Goal: Task Accomplishment & Management: Use online tool/utility

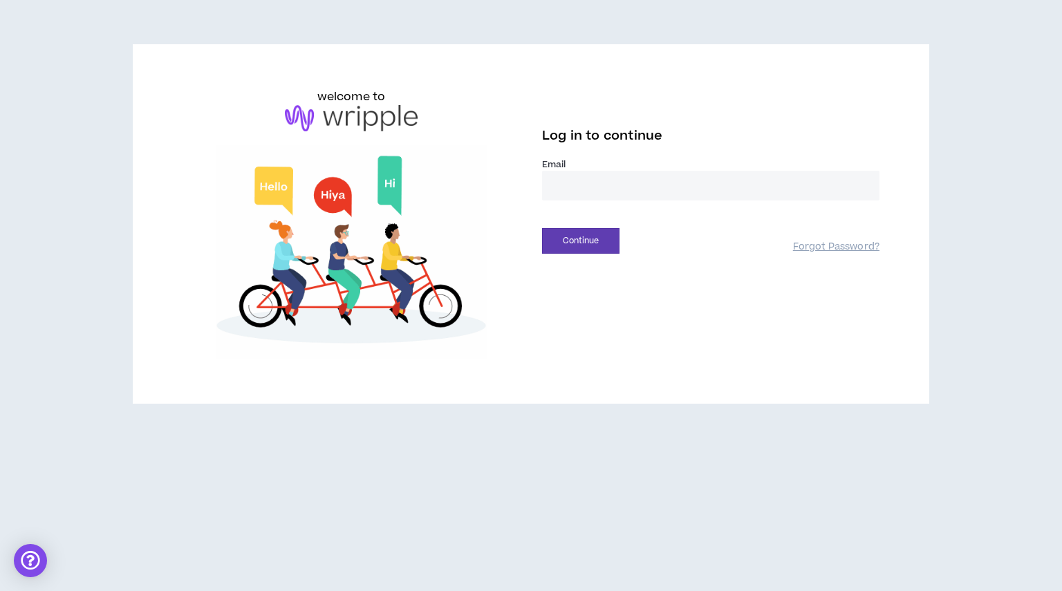
click at [679, 186] on input "email" at bounding box center [711, 186] width 338 height 30
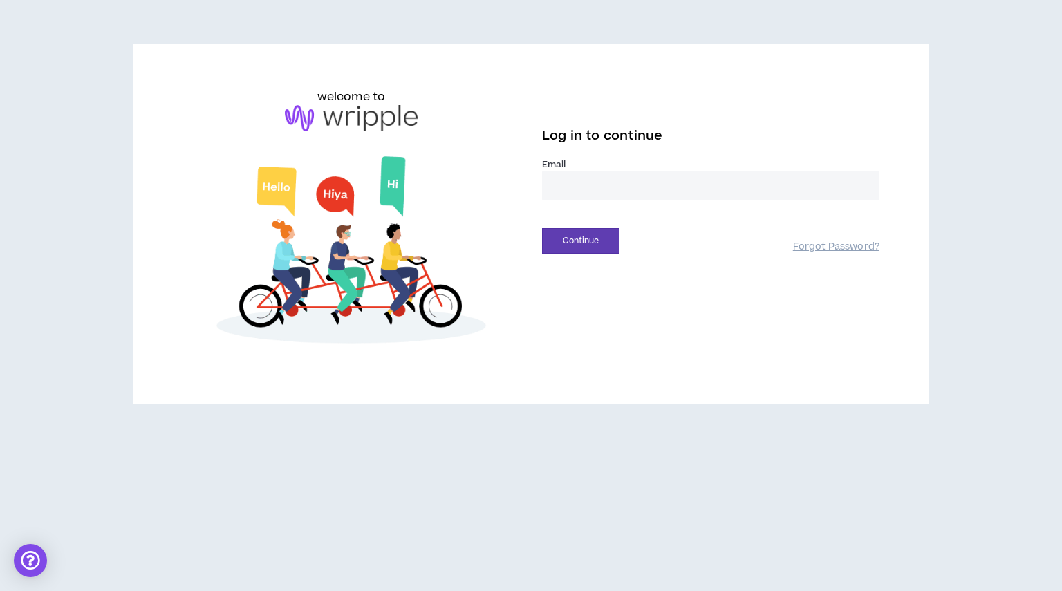
type input "**********"
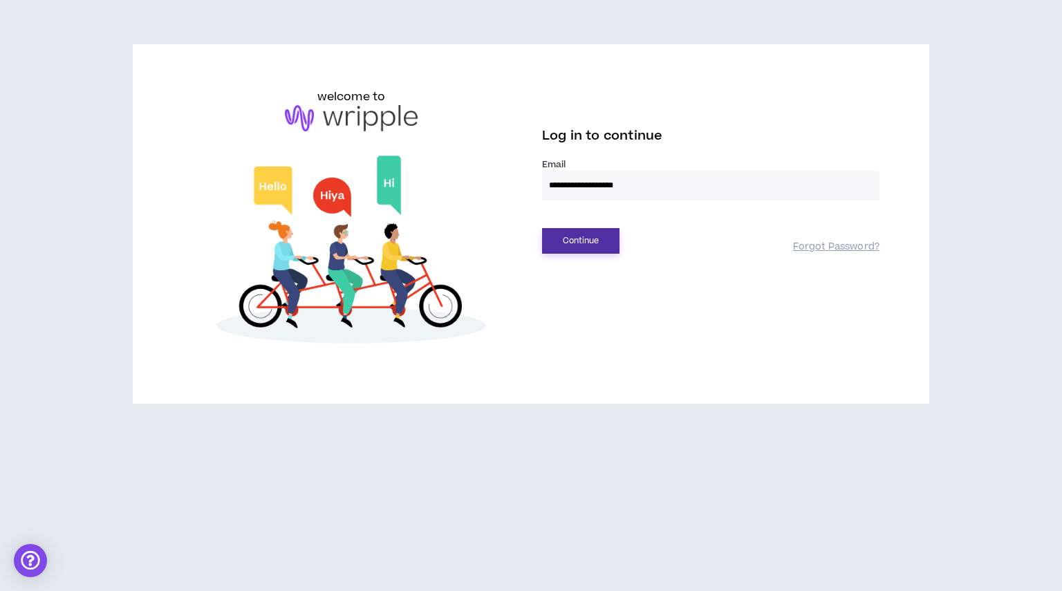
click at [576, 241] on button "Continue" at bounding box center [580, 241] width 77 height 26
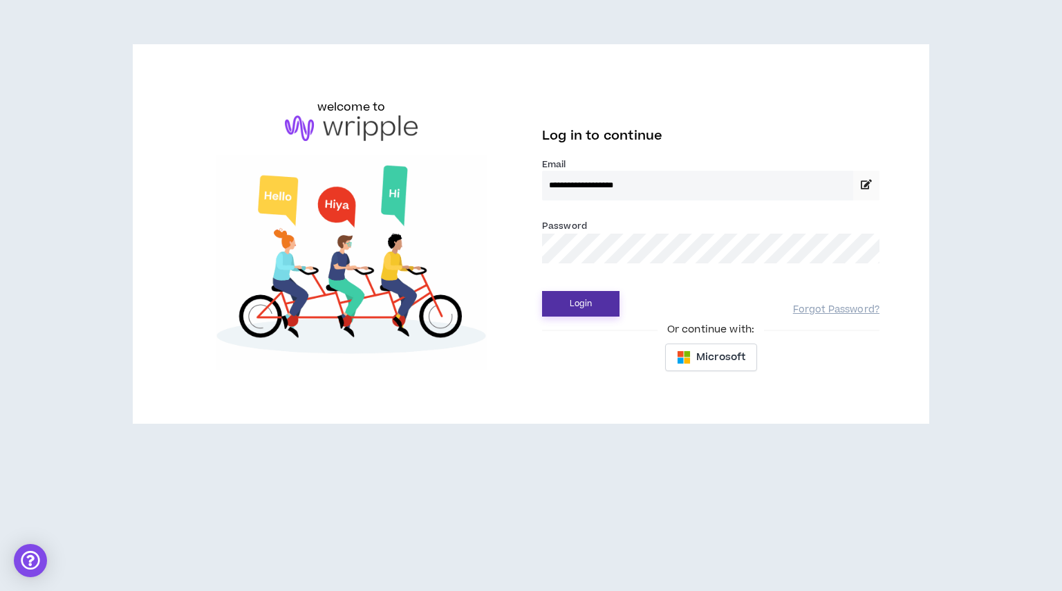
click at [587, 303] on button "Login" at bounding box center [580, 304] width 77 height 26
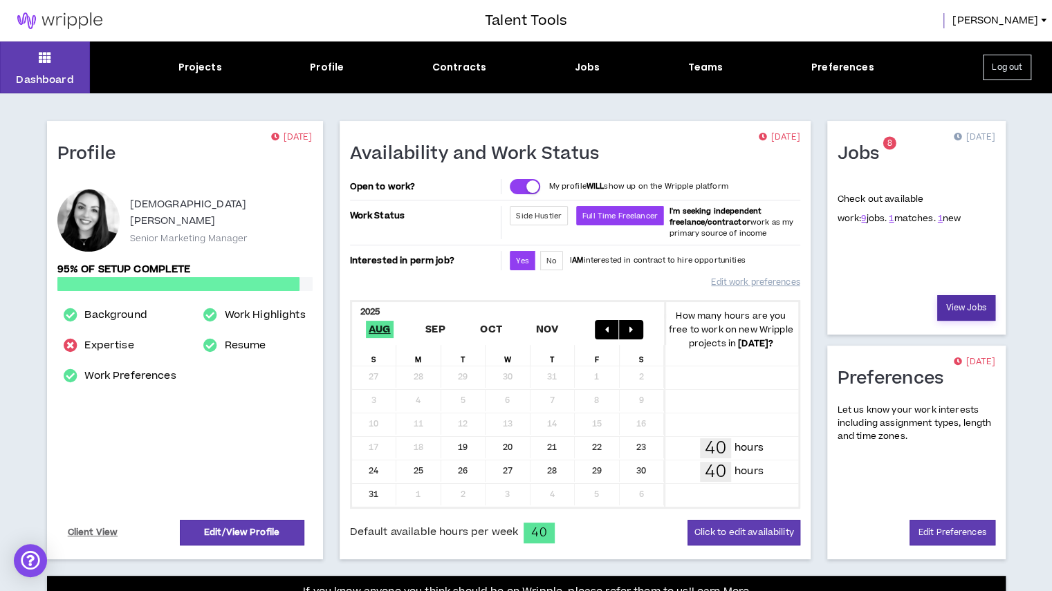
click at [964, 309] on link "View Jobs" at bounding box center [966, 308] width 58 height 26
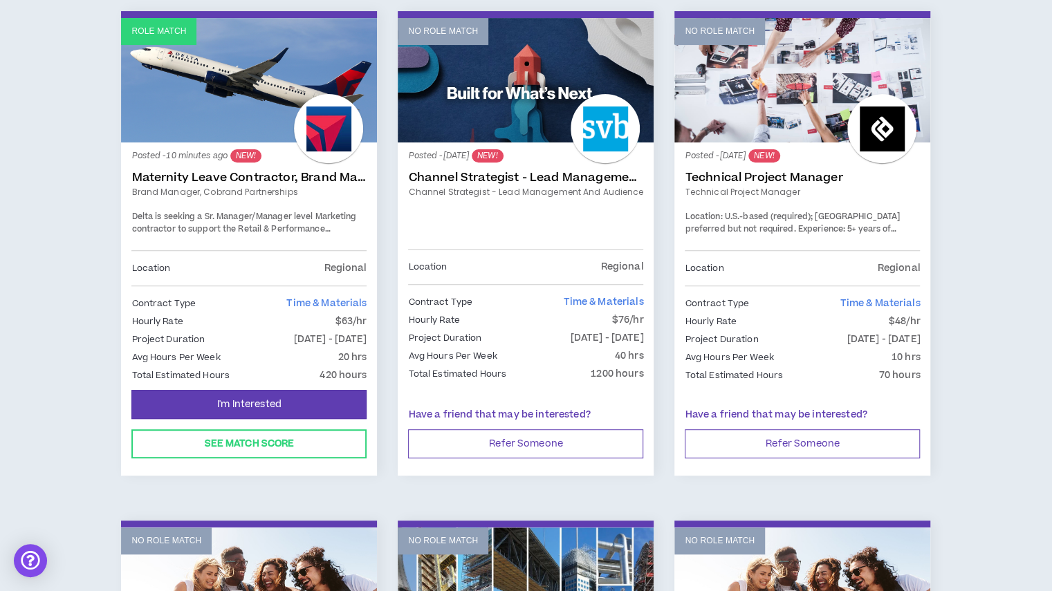
scroll to position [237, 0]
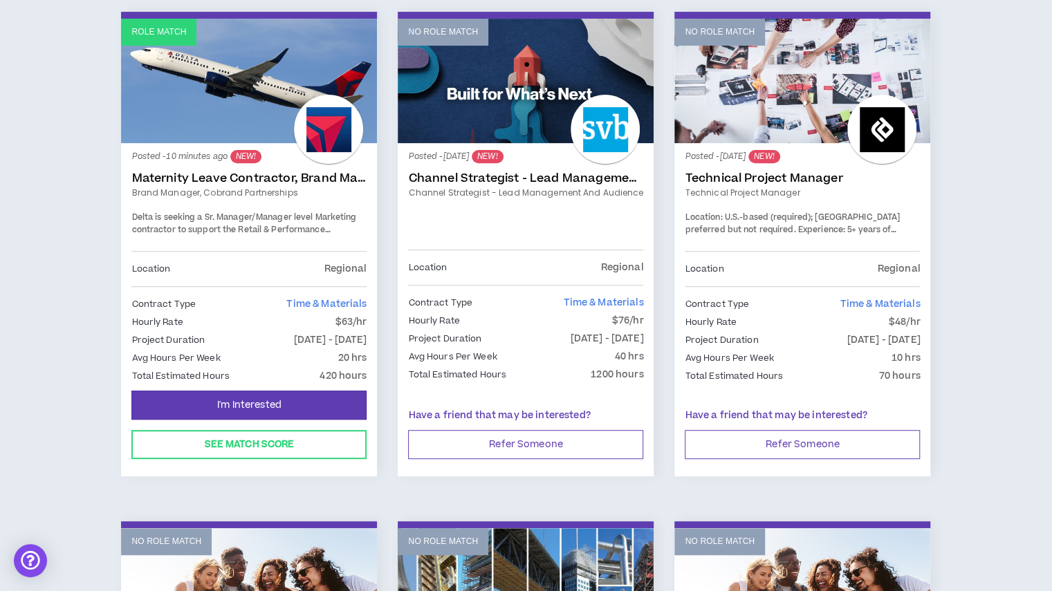
click at [563, 179] on link "Channel Strategist - Lead Management and Audience" at bounding box center [525, 179] width 235 height 14
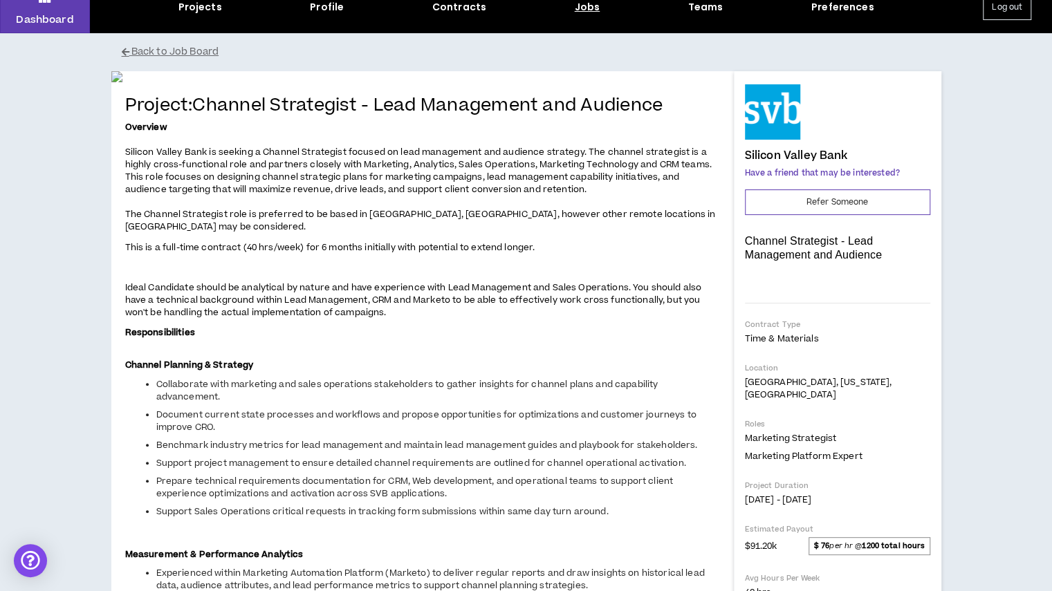
scroll to position [62, 0]
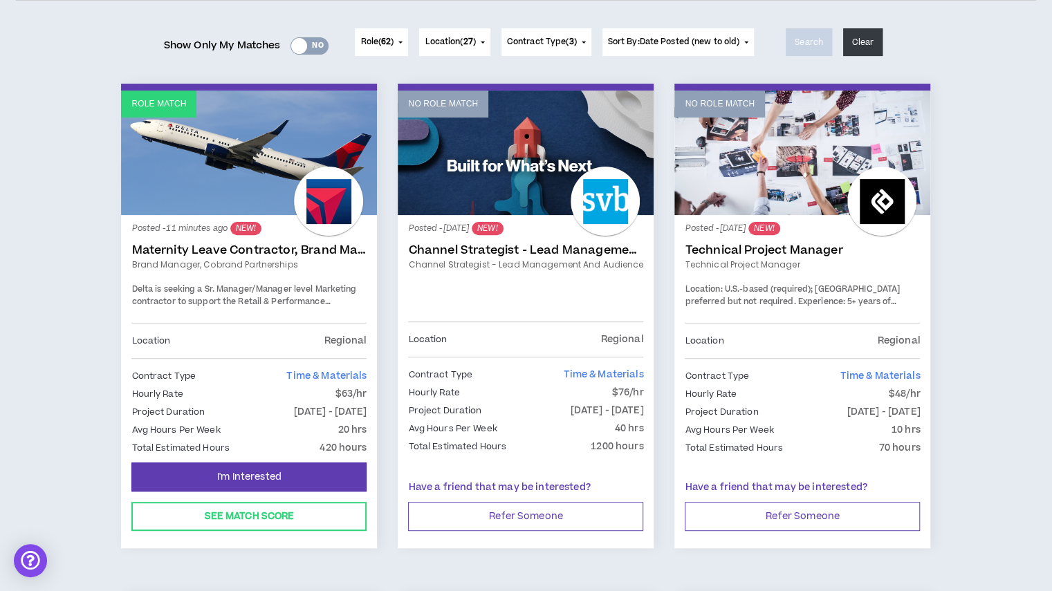
scroll to position [64, 0]
